Goal: Information Seeking & Learning: Learn about a topic

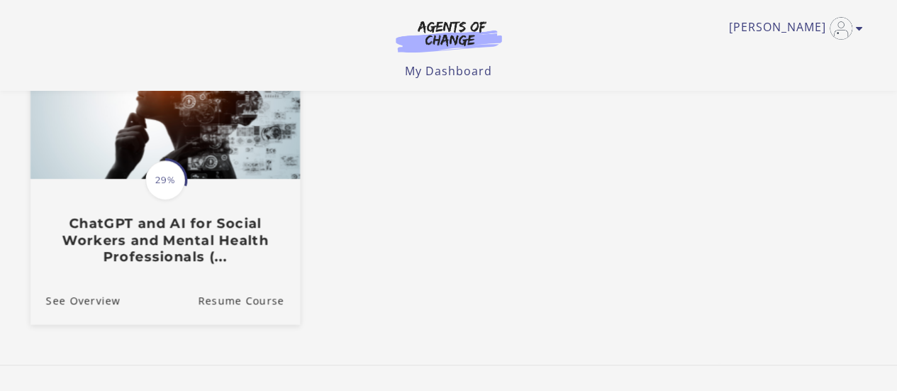
scroll to position [259, 0]
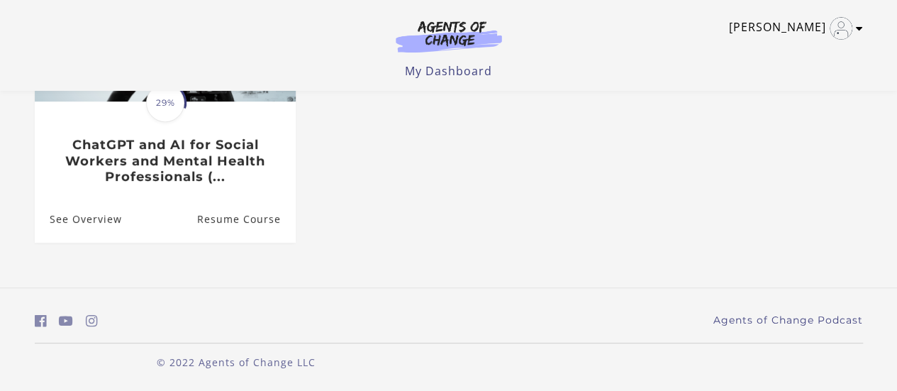
click at [858, 28] on icon "Toggle menu" at bounding box center [859, 28] width 7 height 11
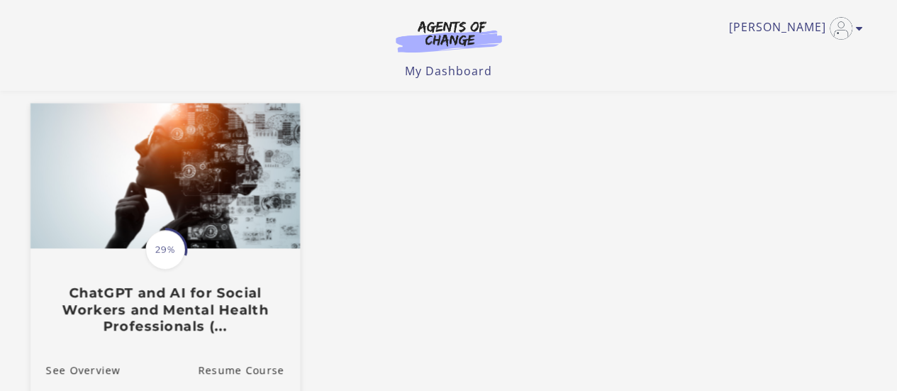
scroll to position [0, 0]
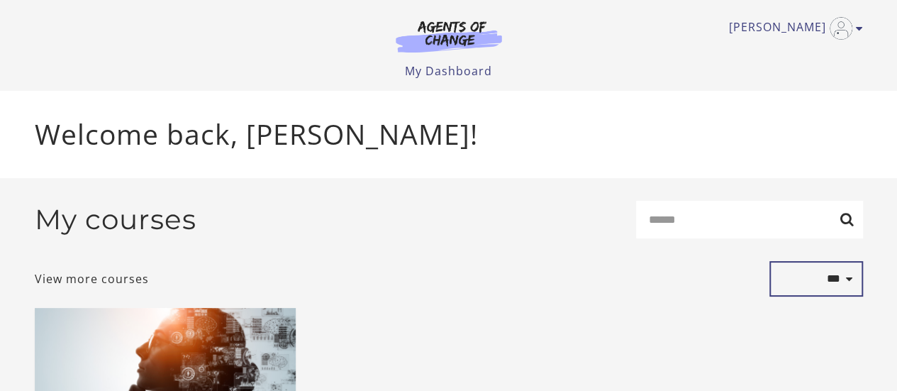
click at [847, 281] on select "**********" at bounding box center [816, 278] width 94 height 35
click at [844, 283] on select "**********" at bounding box center [816, 278] width 94 height 35
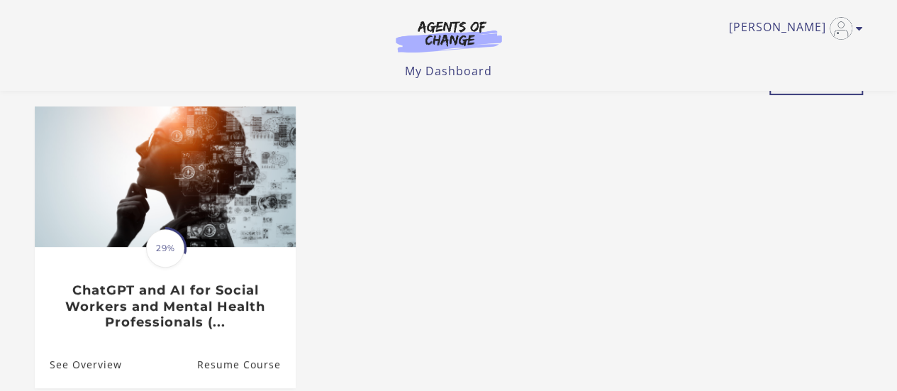
scroll to position [142, 0]
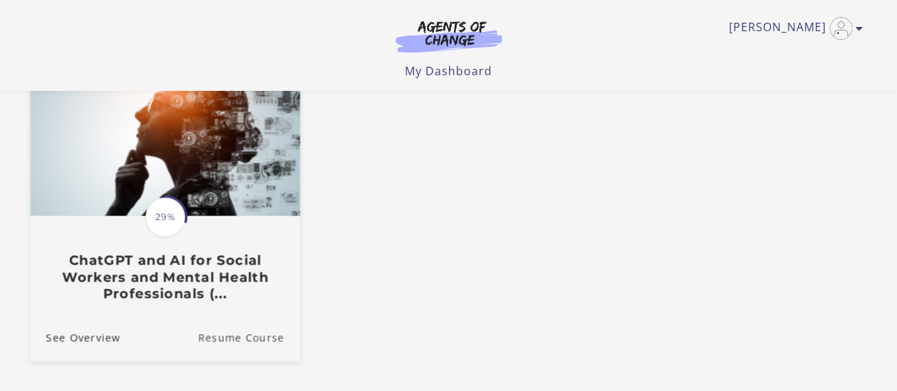
click at [250, 340] on link "Resume Course" at bounding box center [249, 336] width 102 height 47
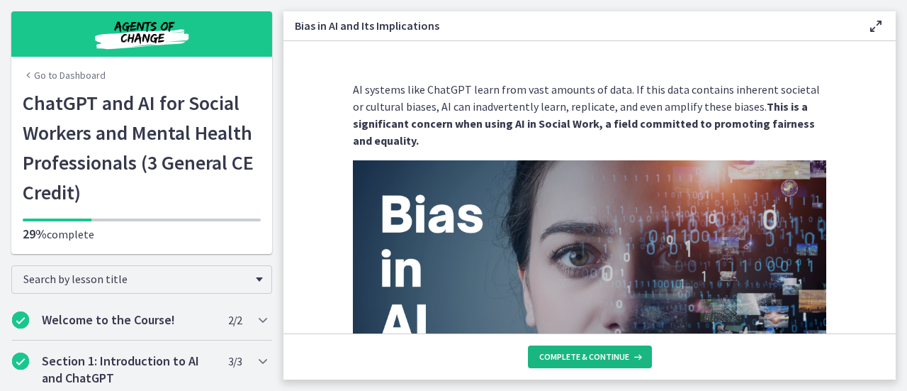
click at [552, 359] on span "Complete & continue" at bounding box center [584, 356] width 90 height 11
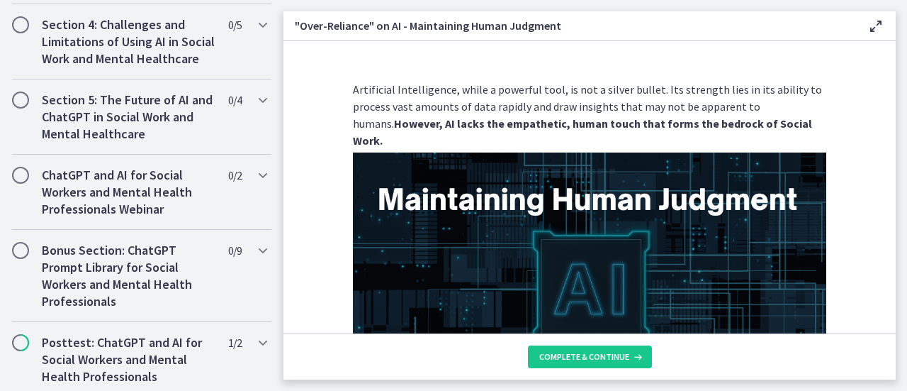
scroll to position [985, 0]
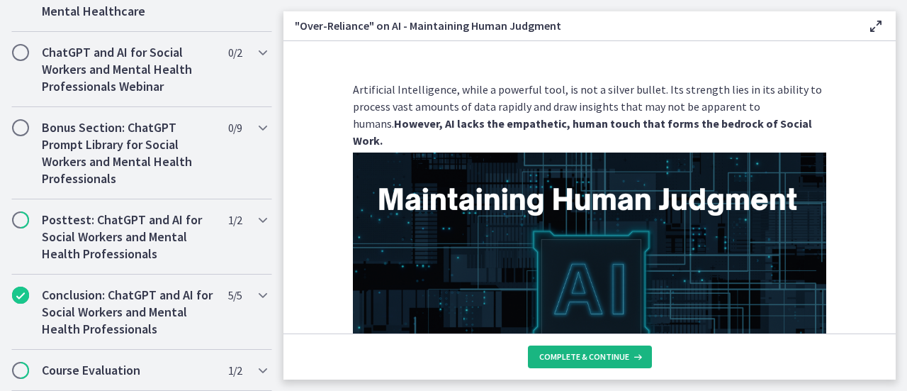
click at [547, 351] on span "Complete & continue" at bounding box center [584, 356] width 90 height 11
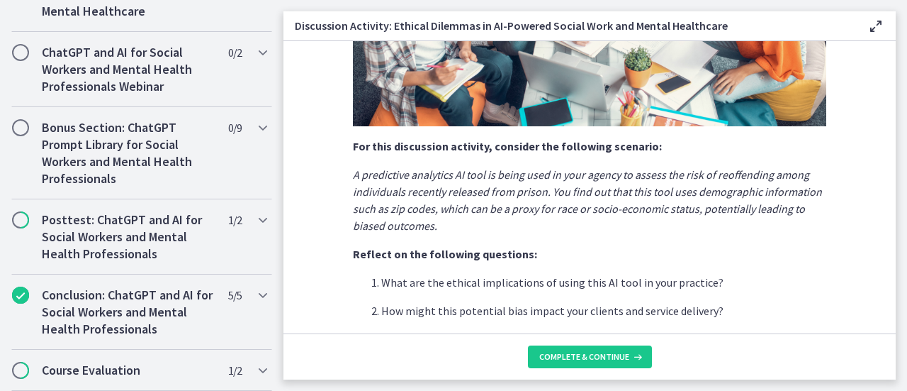
scroll to position [490, 0]
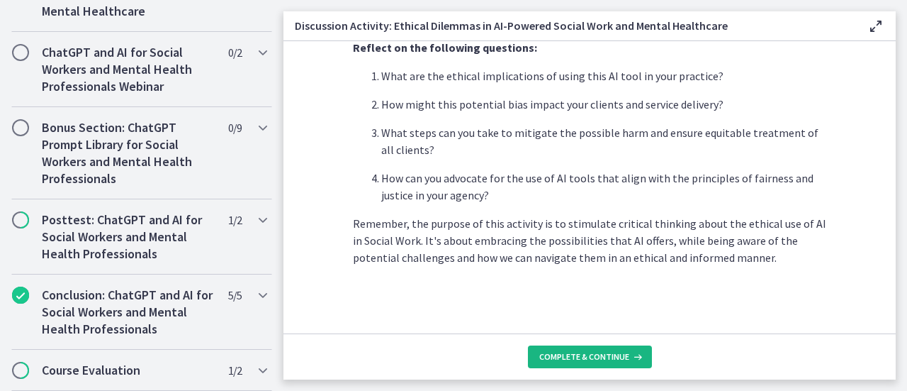
click at [583, 355] on span "Complete & continue" at bounding box center [584, 356] width 90 height 11
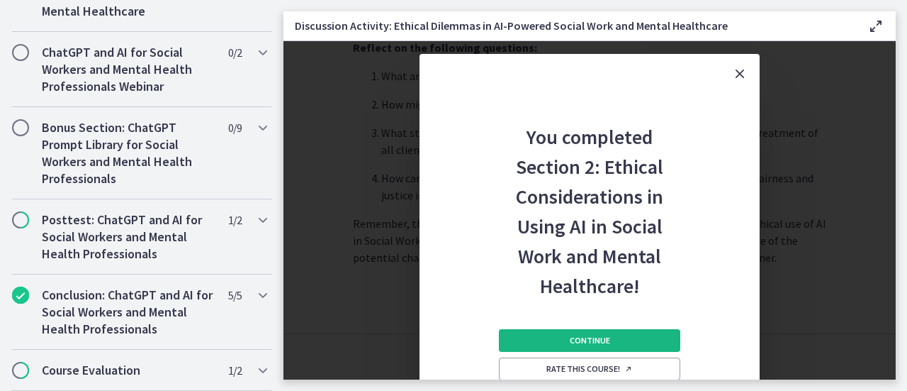
click at [586, 342] on span "Continue" at bounding box center [590, 340] width 40 height 11
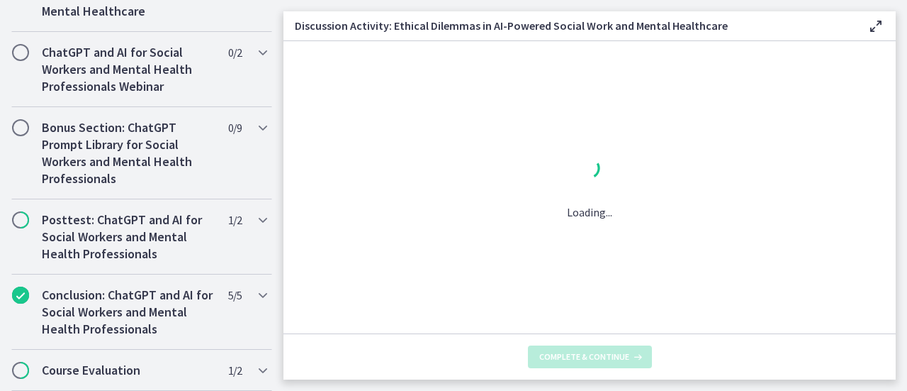
scroll to position [0, 0]
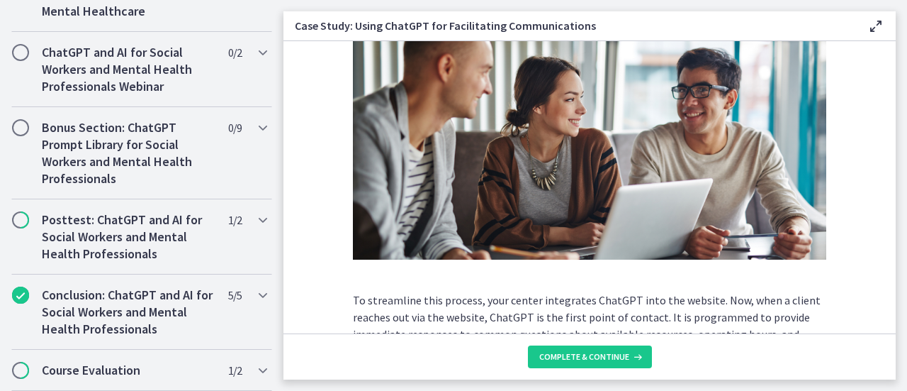
scroll to position [493, 0]
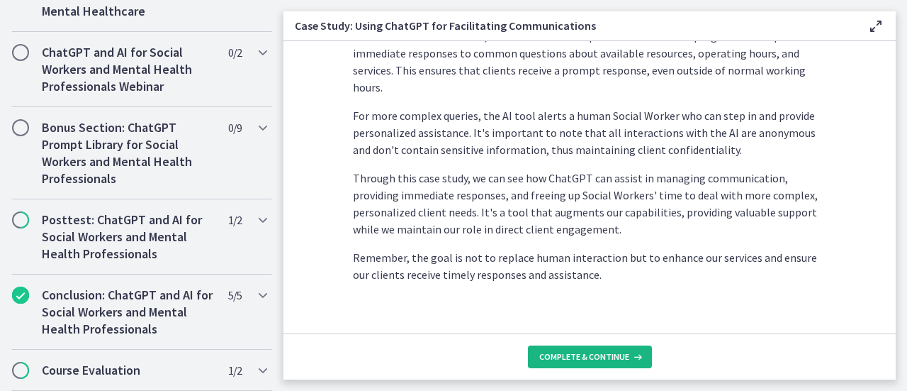
click at [576, 358] on span "Complete & continue" at bounding box center [584, 356] width 90 height 11
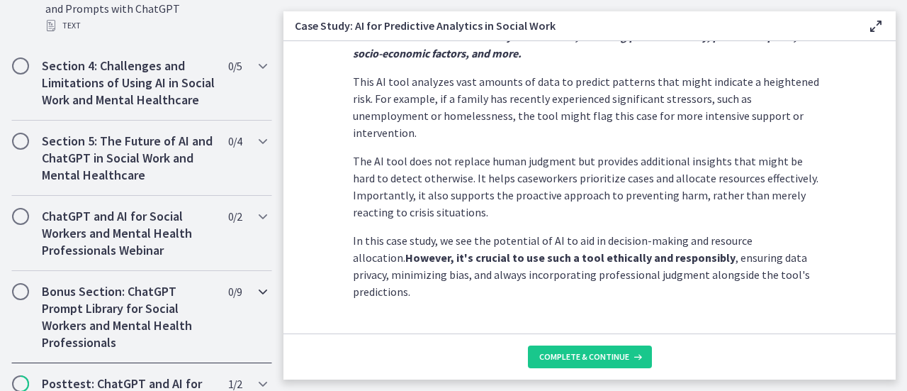
scroll to position [1252, 0]
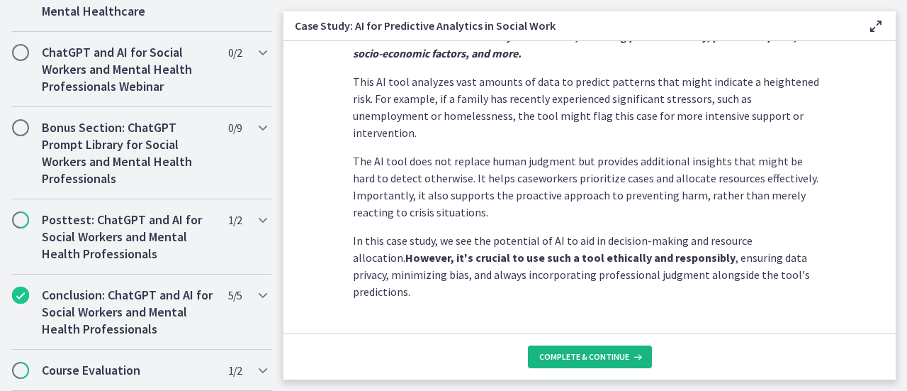
click at [563, 352] on span "Complete & continue" at bounding box center [584, 356] width 90 height 11
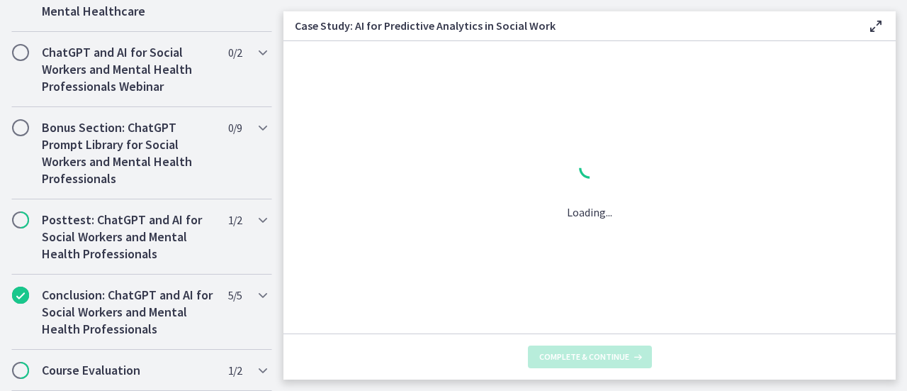
scroll to position [0, 0]
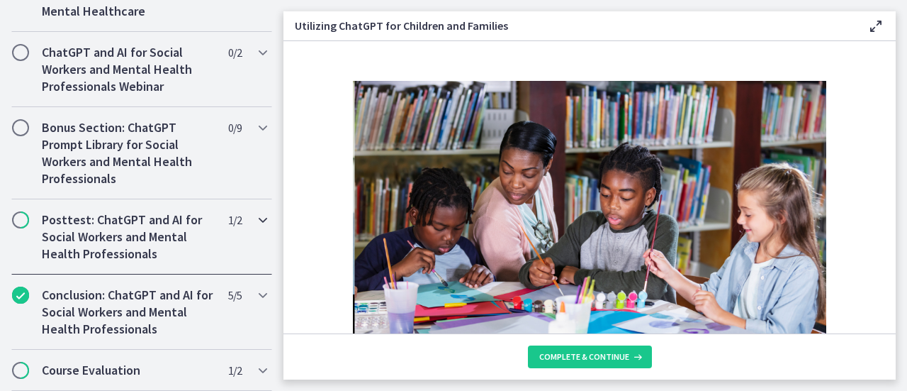
click at [256, 225] on icon "Chapters" at bounding box center [262, 219] width 17 height 17
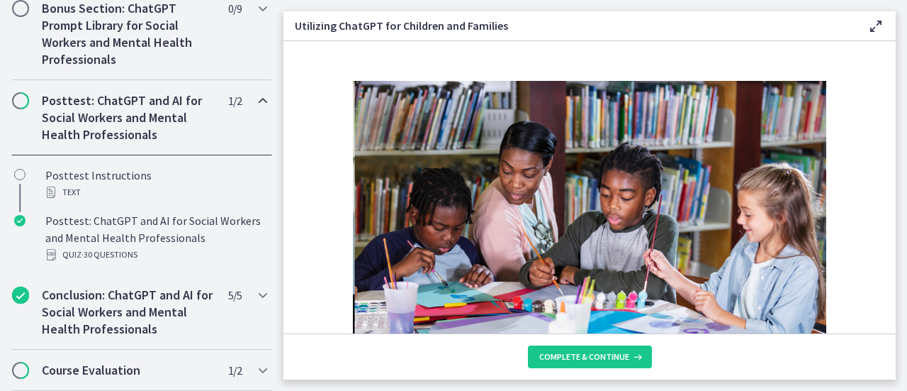
scroll to position [815, 0]
click at [254, 103] on icon "Chapters" at bounding box center [262, 100] width 17 height 17
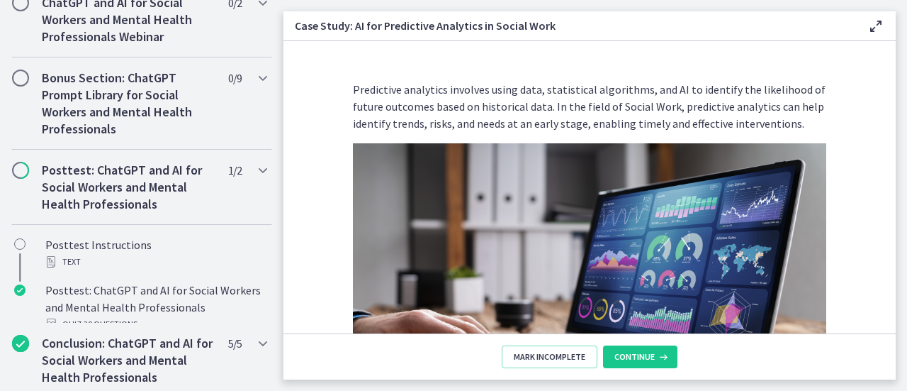
scroll to position [1252, 0]
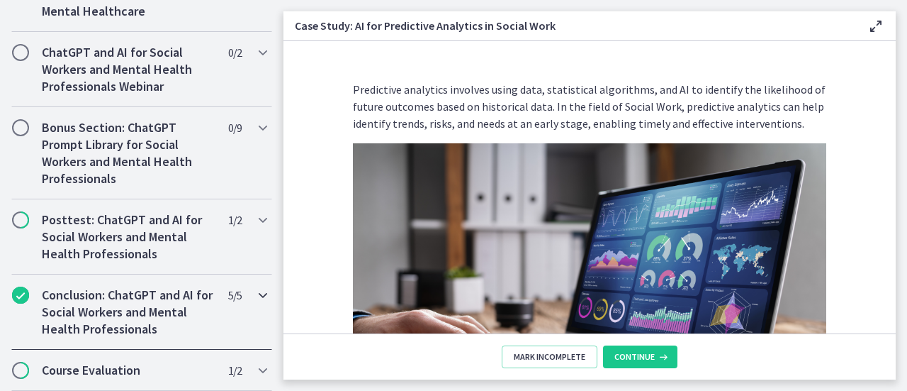
drag, startPoint x: 442, startPoint y: 23, endPoint x: 198, endPoint y: 288, distance: 360.2
click at [198, 288] on h2 "Conclusion: ChatGPT and AI for Social Workers and Mental Health Professionals" at bounding box center [128, 311] width 173 height 51
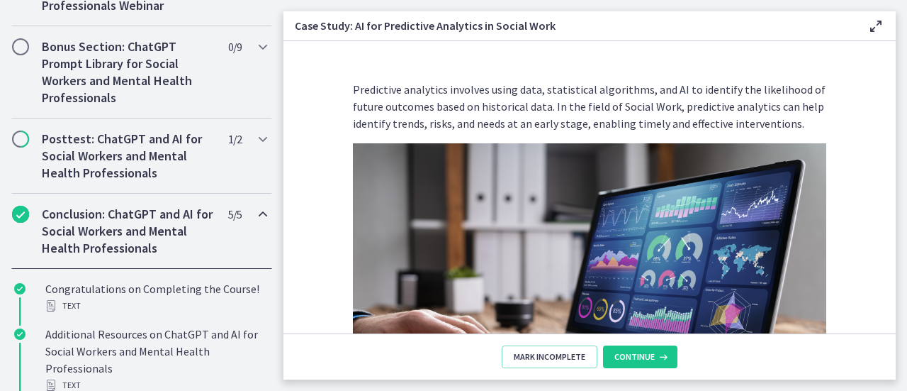
scroll to position [696, 0]
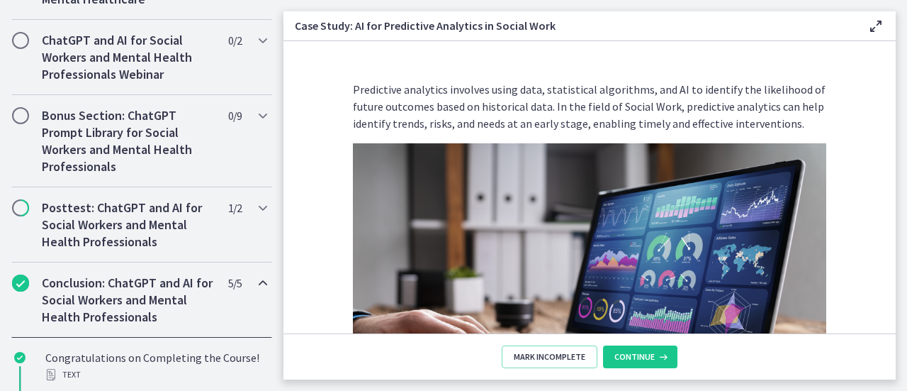
click at [198, 288] on h2 "Conclusion: ChatGPT and AI for Social Workers and Mental Health Professionals" at bounding box center [128, 299] width 173 height 51
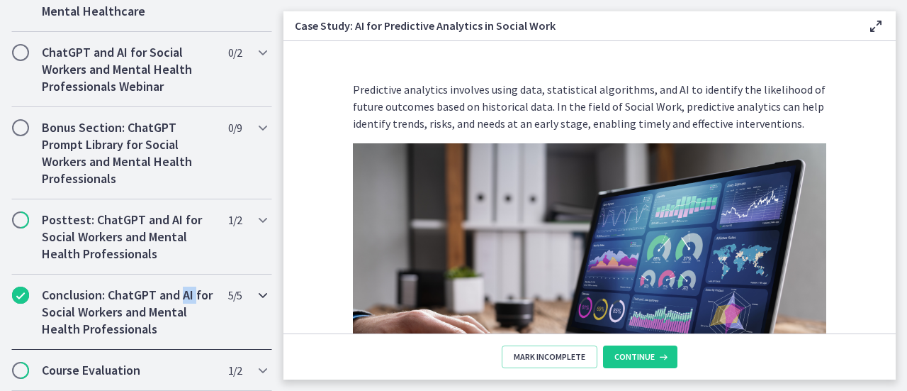
click at [198, 288] on h2 "Conclusion: ChatGPT and AI for Social Workers and Mental Health Professionals" at bounding box center [128, 311] width 173 height 51
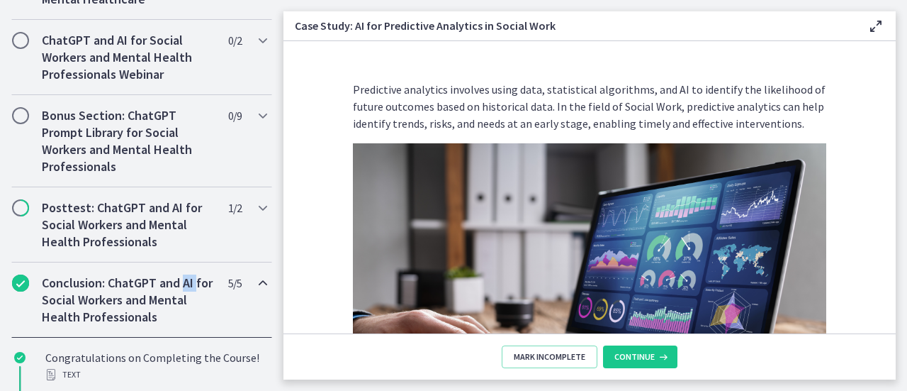
click at [198, 288] on h2 "Conclusion: ChatGPT and AI for Social Workers and Mental Health Professionals" at bounding box center [128, 299] width 173 height 51
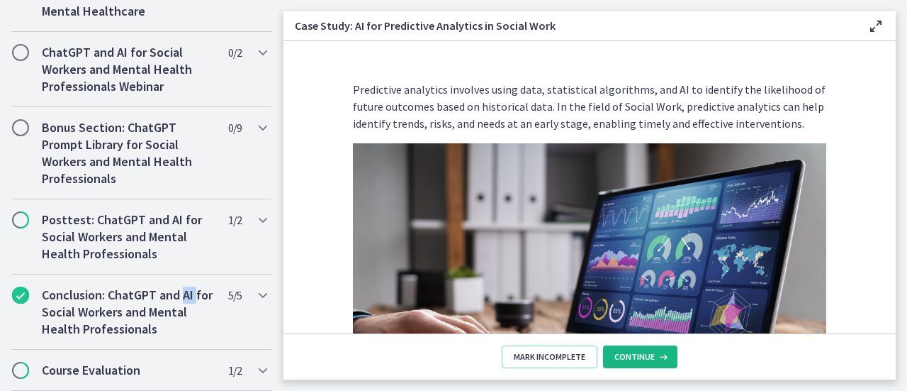
click at [638, 357] on span "Continue" at bounding box center [635, 356] width 40 height 11
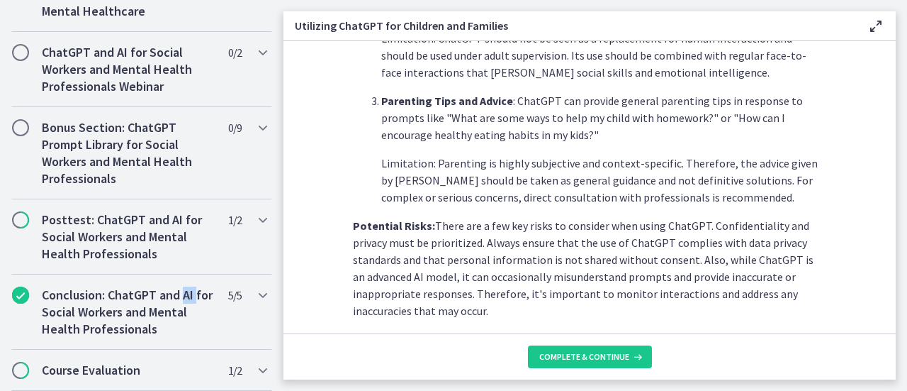
scroll to position [615, 0]
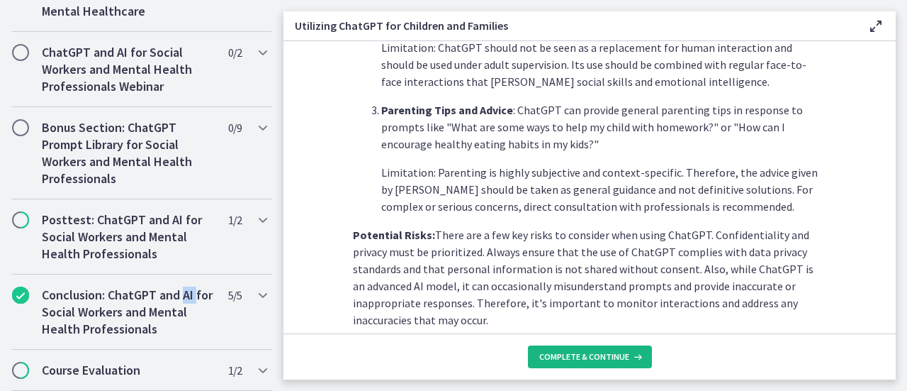
click at [574, 357] on span "Complete & continue" at bounding box center [584, 356] width 90 height 11
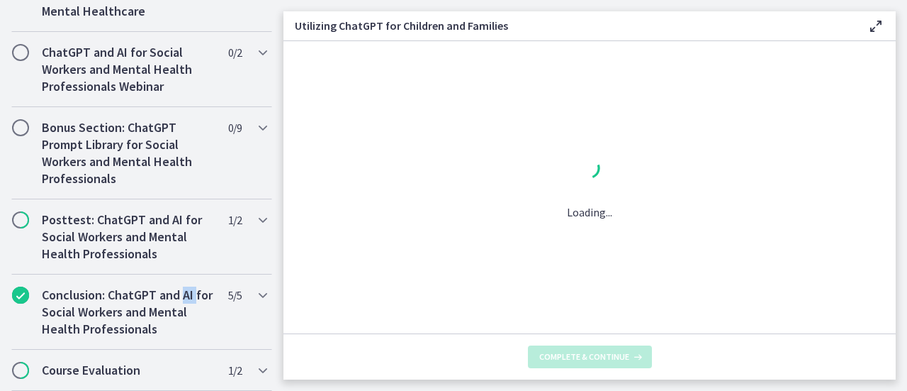
scroll to position [0, 0]
